Goal: Task Accomplishment & Management: Use online tool/utility

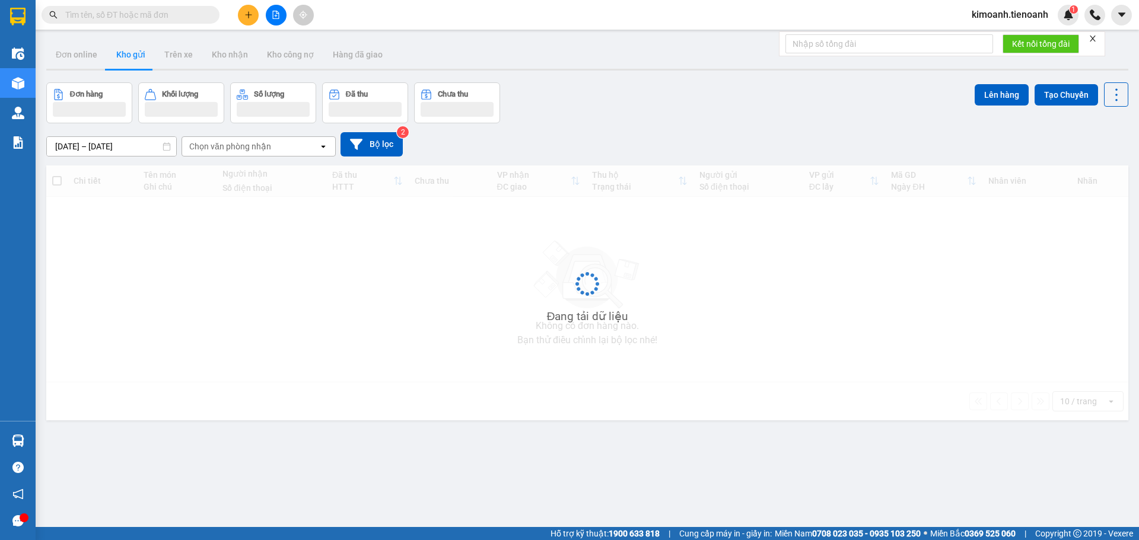
click at [125, 14] on input "text" at bounding box center [135, 14] width 140 height 13
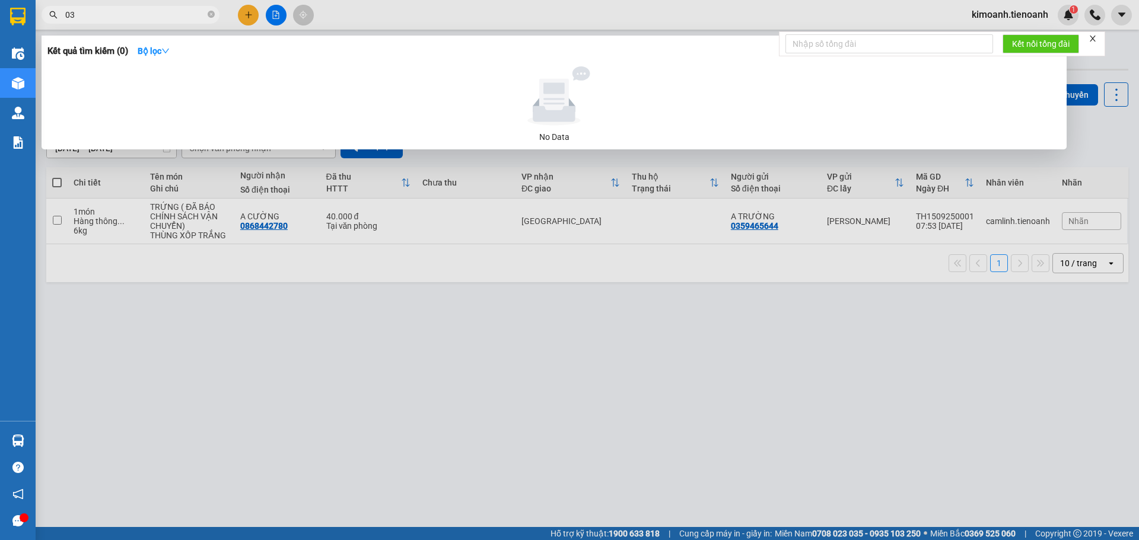
type input "0"
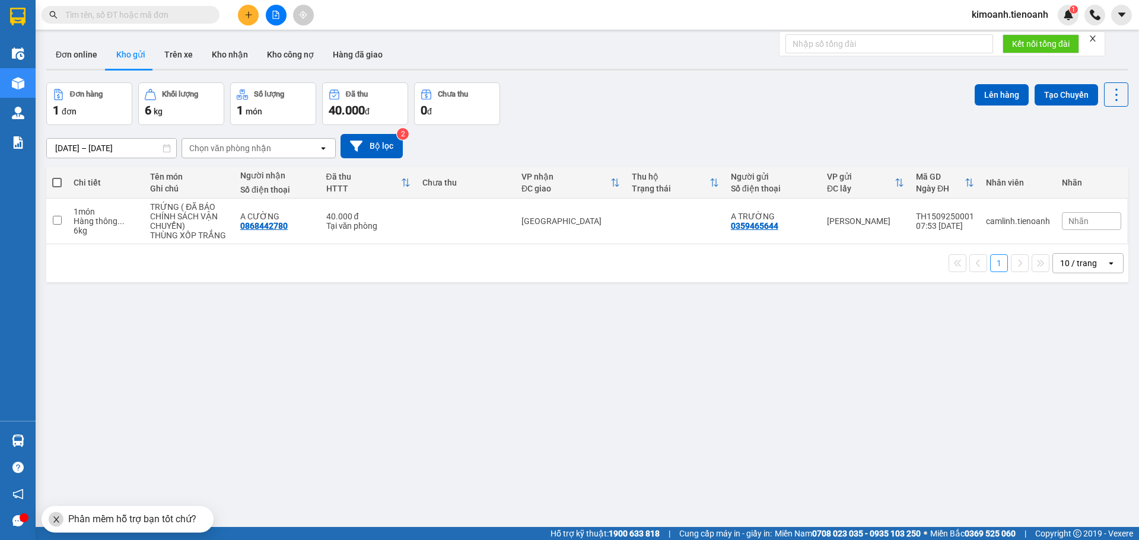
click at [192, 9] on input "text" at bounding box center [135, 14] width 140 height 13
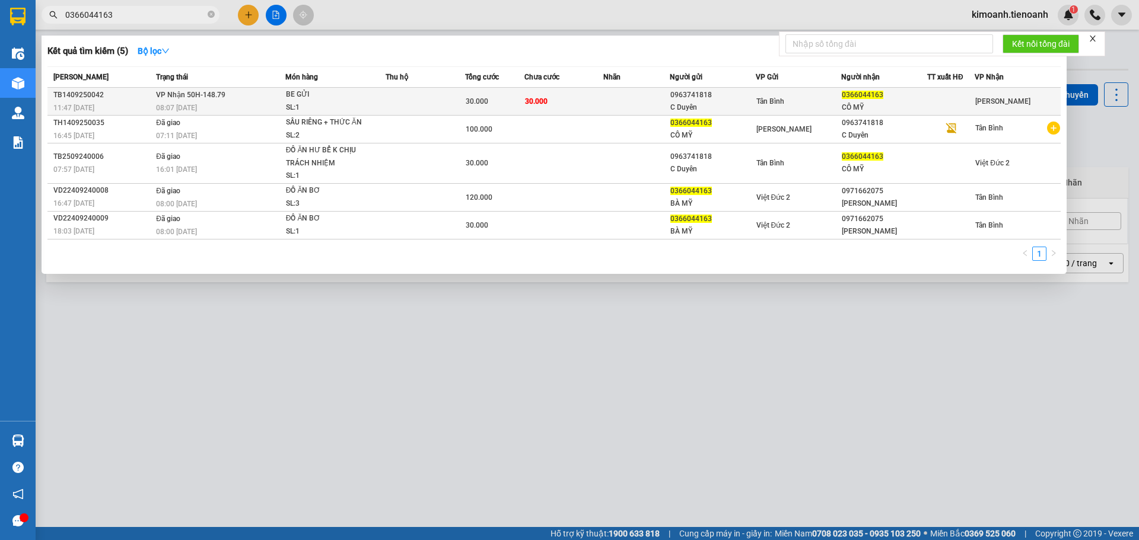
type input "0366044163"
click at [177, 95] on span "VP Nhận 50H-148.79" at bounding box center [190, 95] width 69 height 8
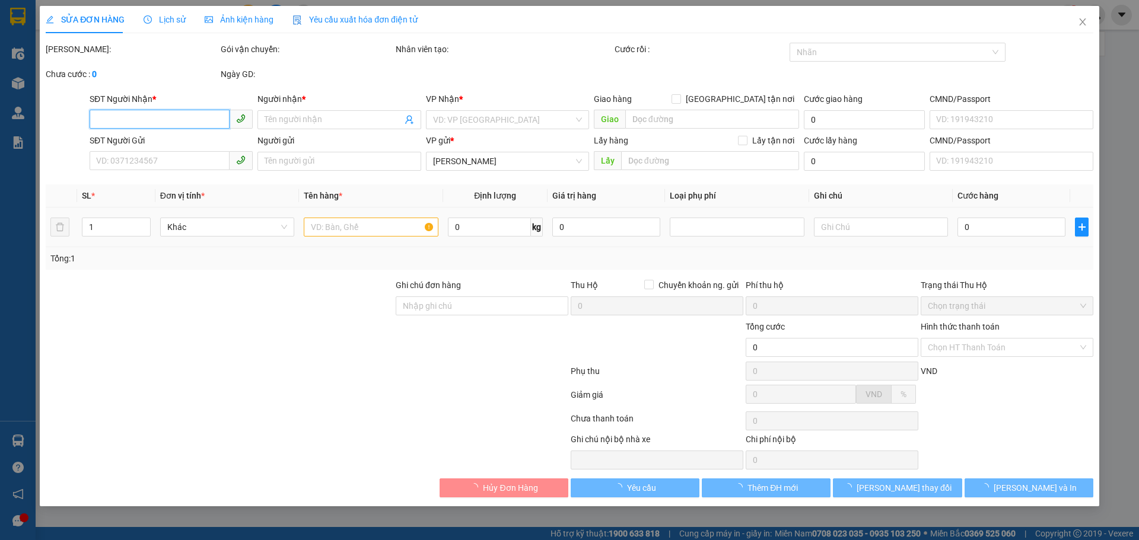
type input "0366044163"
type input "CÔ MỸ"
type input "0963741818"
type input "C Duyên"
type input "30.000"
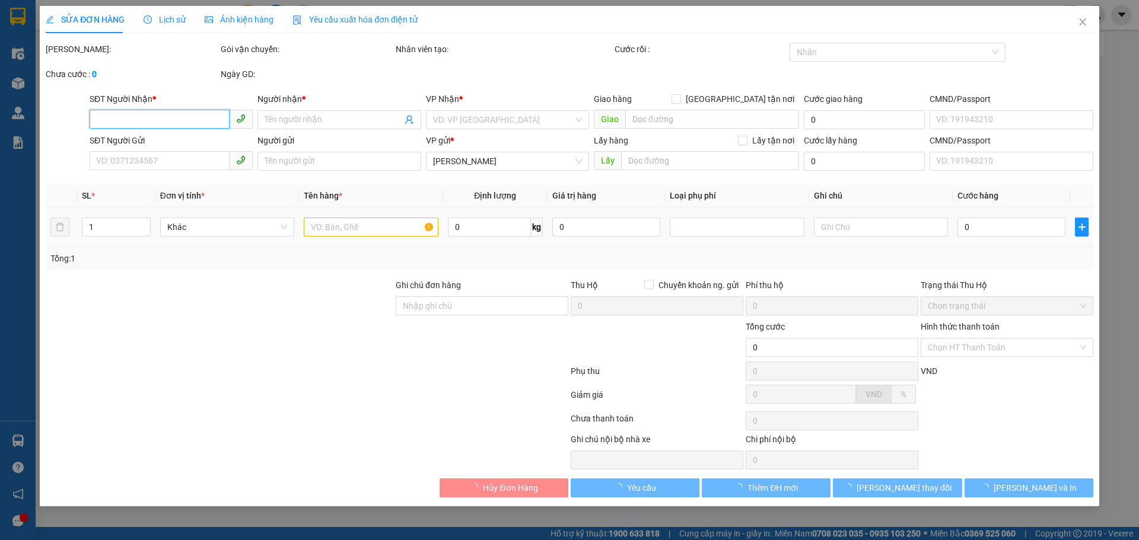
type input "30.000"
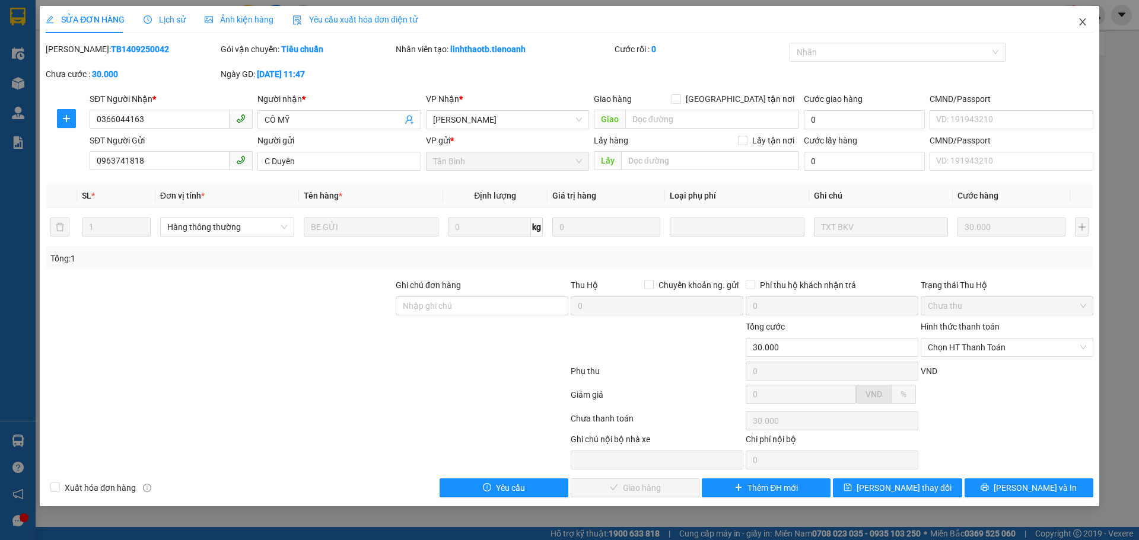
click at [1078, 23] on icon "close" at bounding box center [1082, 21] width 9 height 9
